Goal: Task Accomplishment & Management: Complete application form

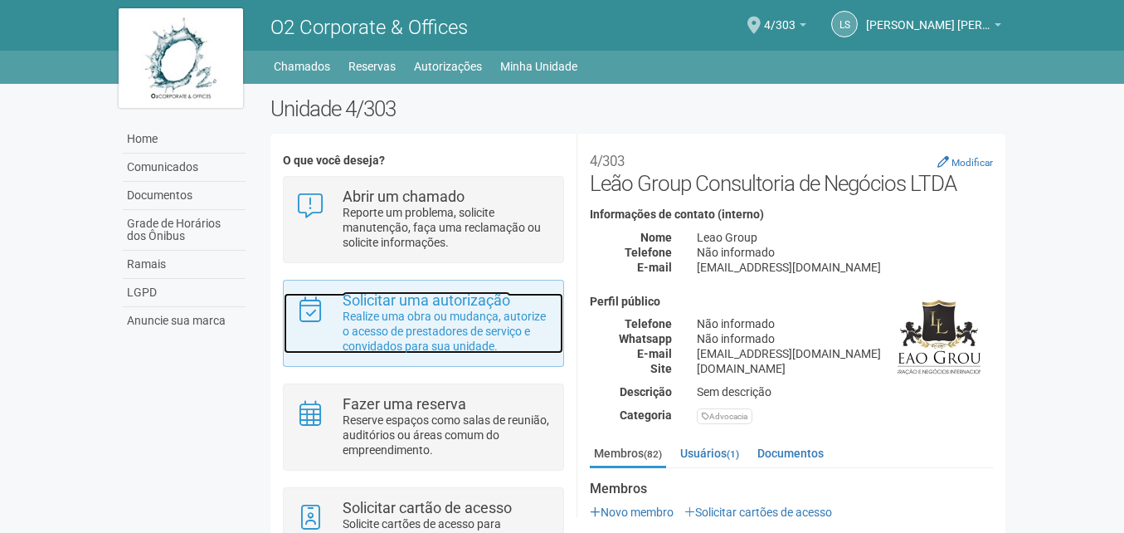
click at [491, 327] on p "Realize uma obra ou mudança, autorize o acesso de prestadores de serviço e conv…" at bounding box center [447, 331] width 208 height 45
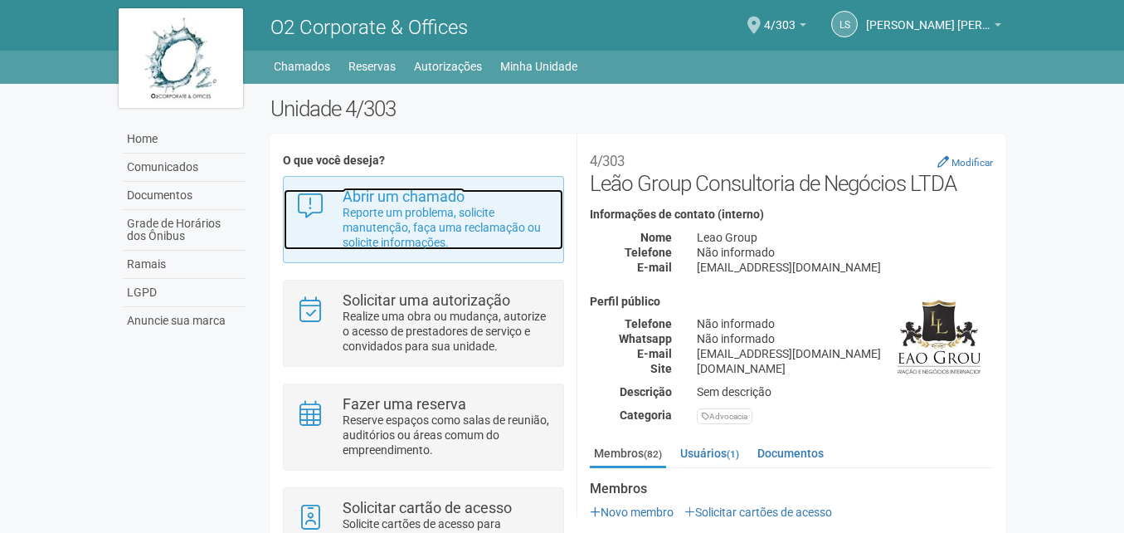
click at [441, 231] on p "Reporte um problema, solicite manutenção, faça uma reclamação ou solicite infor…" at bounding box center [447, 227] width 208 height 45
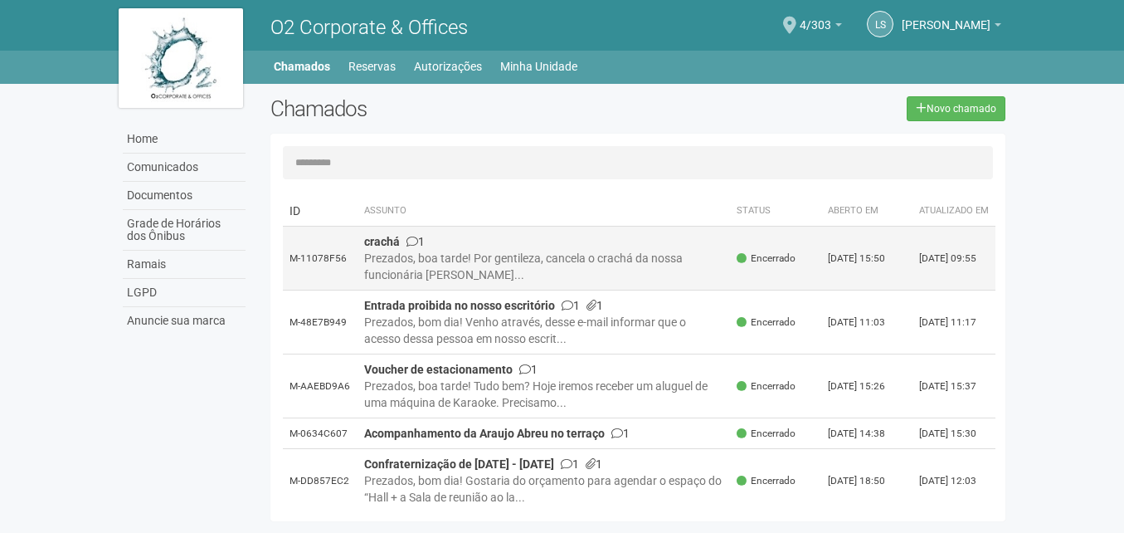
click at [525, 281] on div "Prezados, boa tarde! Por gentileza, cancela o crachá da nossa funcionária [PERS…" at bounding box center [544, 266] width 360 height 33
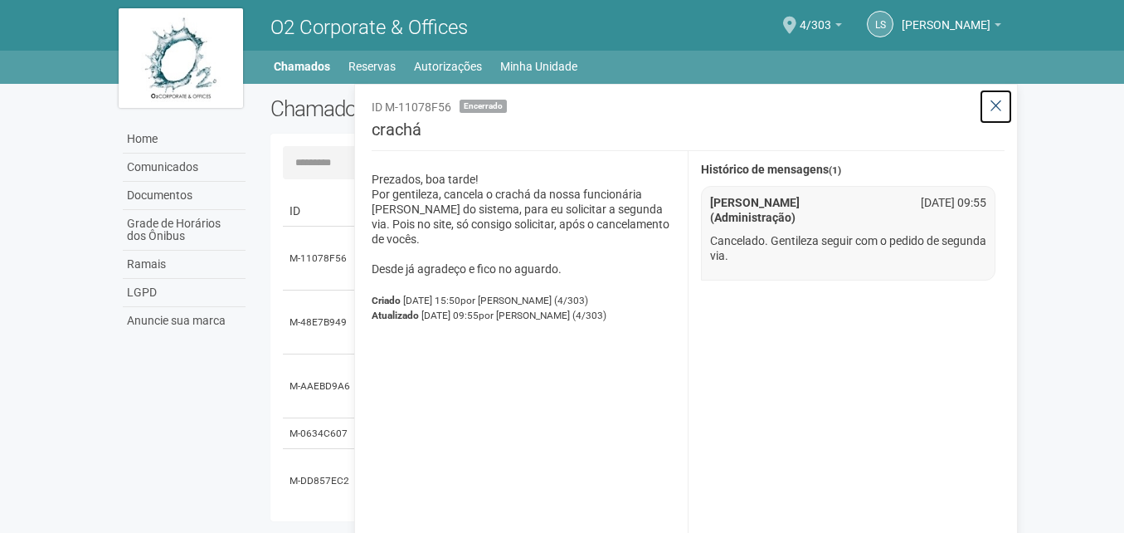
click at [1008, 107] on button at bounding box center [996, 107] width 34 height 36
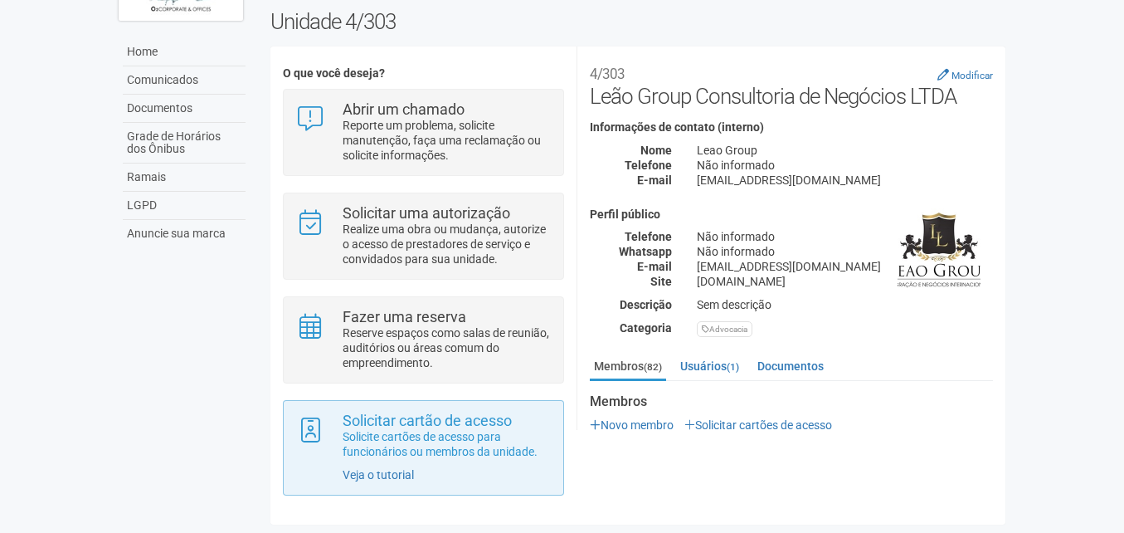
scroll to position [90, 0]
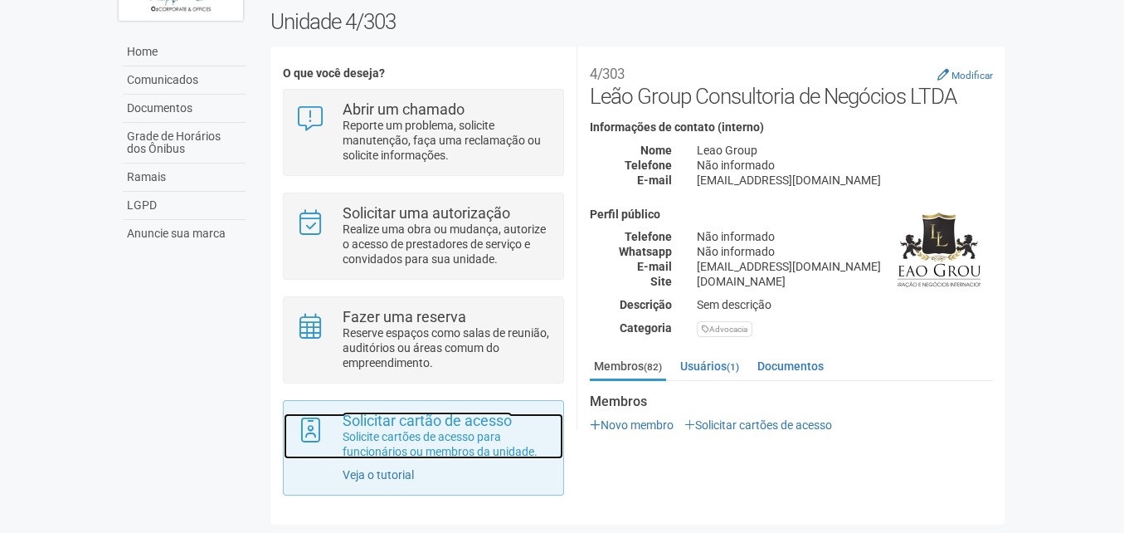
click at [480, 441] on p "Solicite cartões de acesso para funcionários ou membros da unidade." at bounding box center [447, 444] width 208 height 30
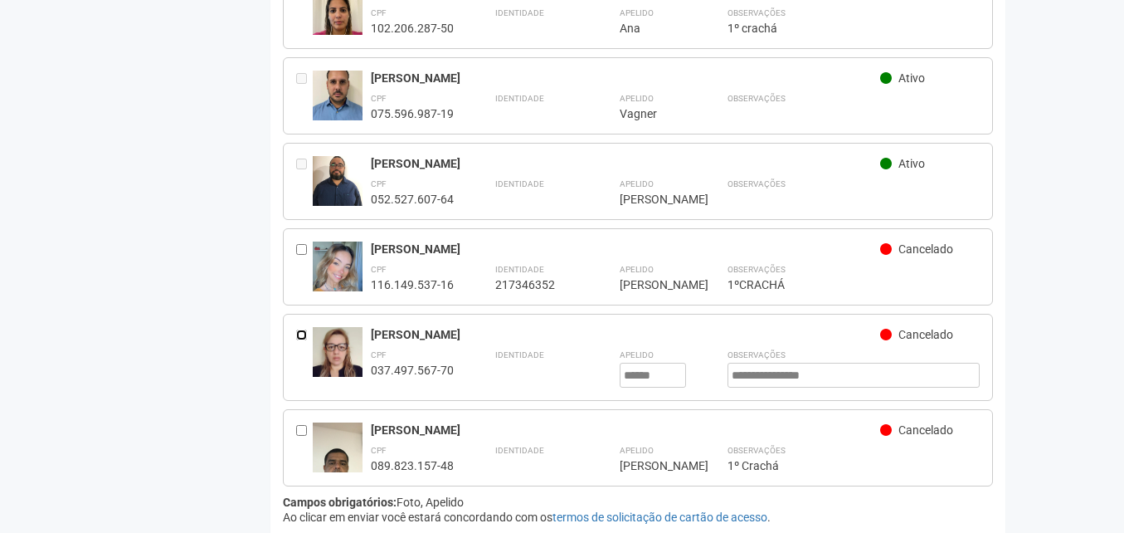
scroll to position [6704, 0]
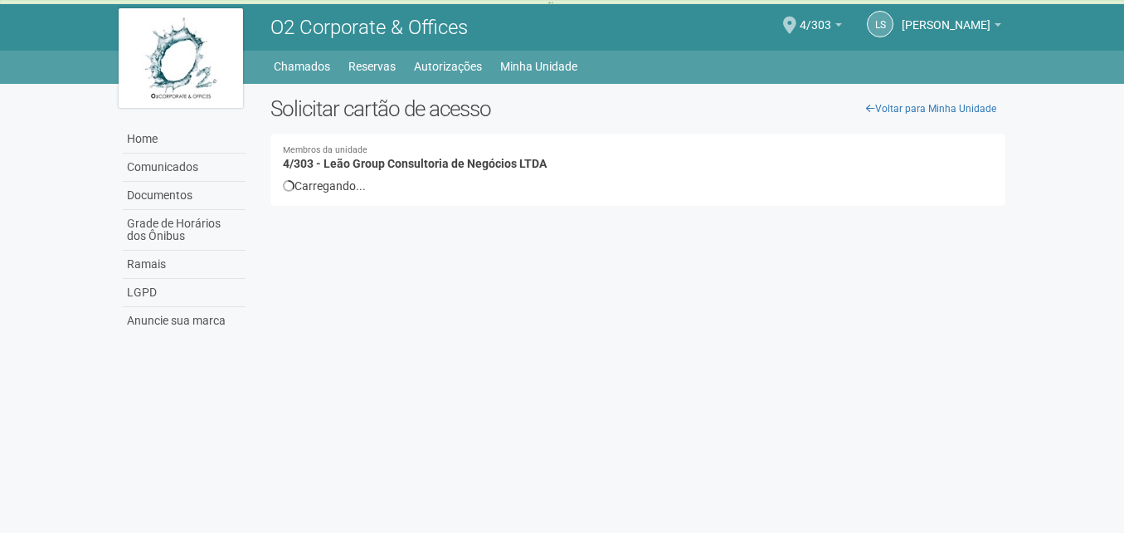
scroll to position [0, 0]
